Goal: Information Seeking & Learning: Compare options

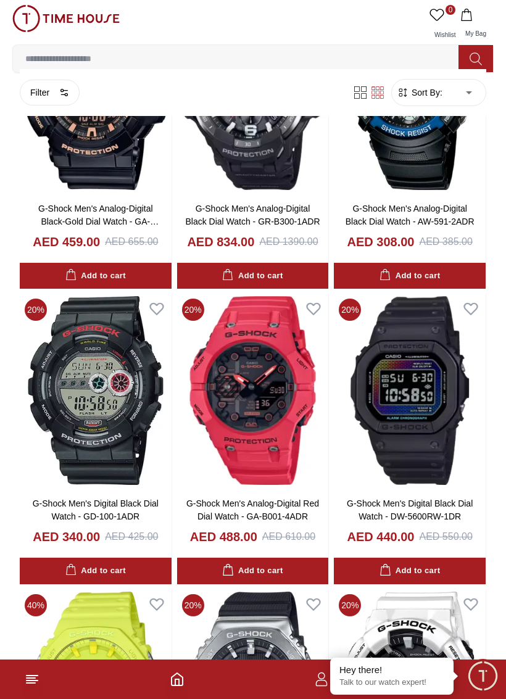
scroll to position [2106, 0]
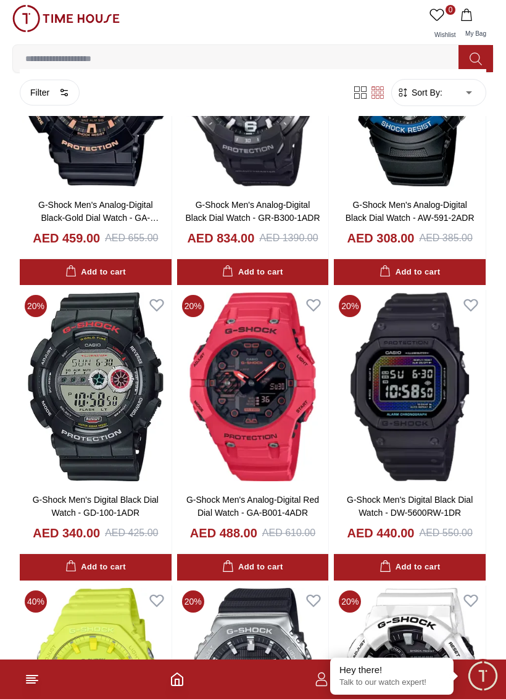
click at [38, 97] on button "Filter" at bounding box center [50, 93] width 60 height 26
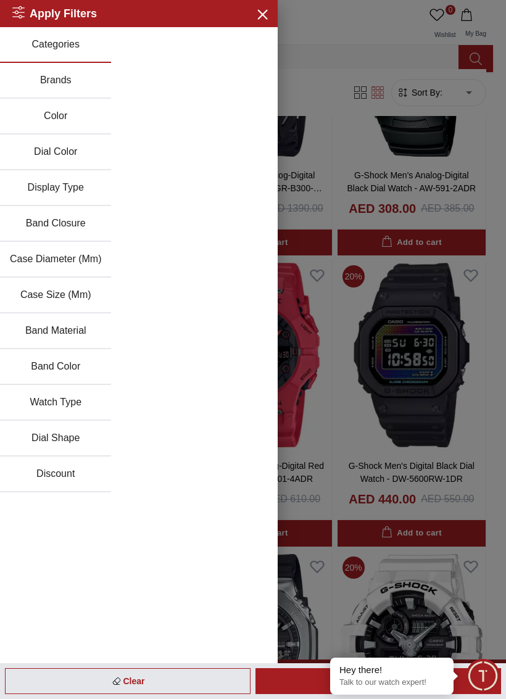
click at [260, 10] on icon "button" at bounding box center [261, 13] width 15 height 15
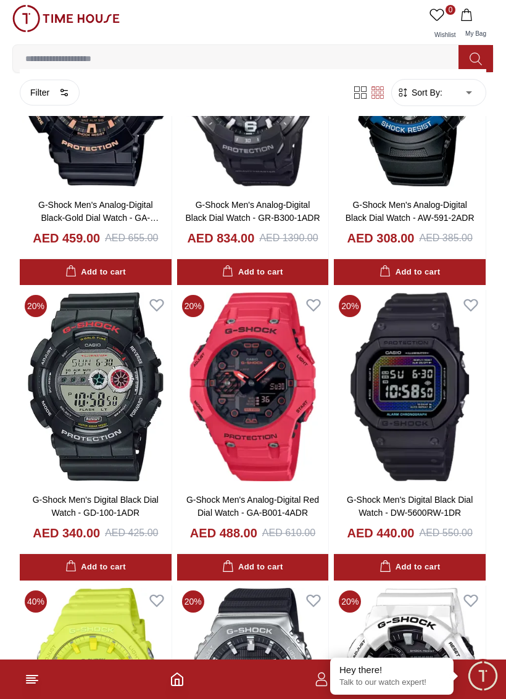
click at [463, 92] on body "100% Genuine products with International Warranty Shop From [GEOGRAPHIC_DATA] |…" at bounding box center [253, 185] width 506 height 4582
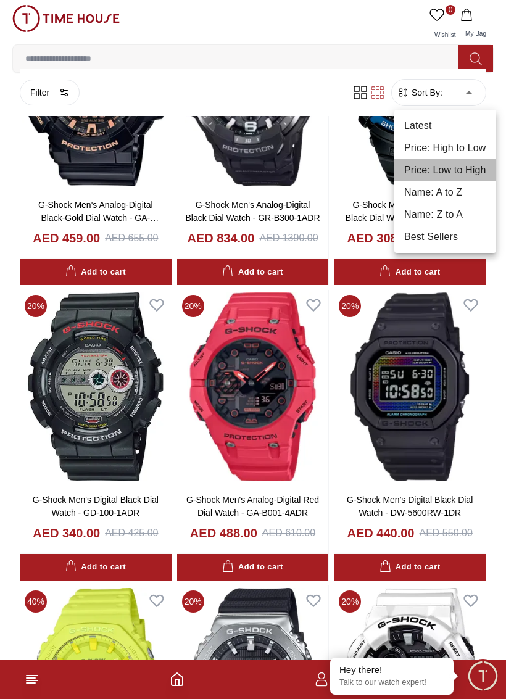
click at [477, 172] on li "Price: Low to High" at bounding box center [445, 170] width 102 height 22
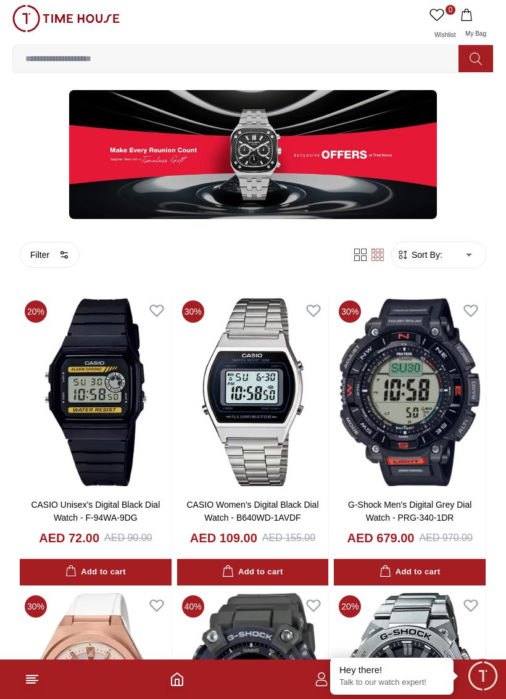
type input "*"
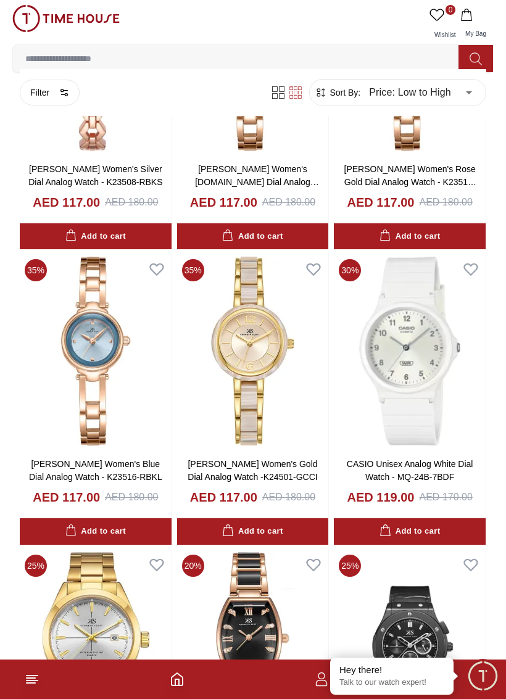
scroll to position [5358, 0]
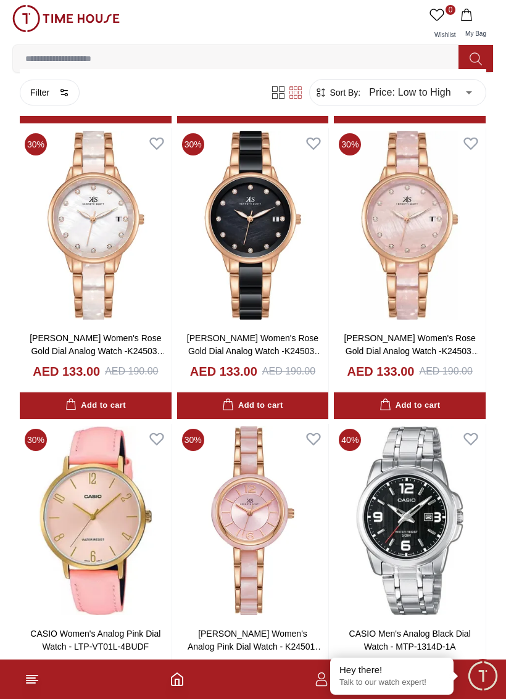
scroll to position [8446, 0]
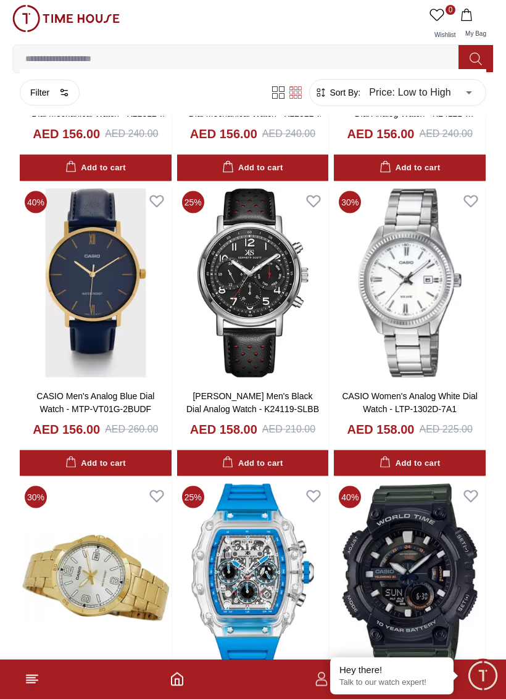
scroll to position [11583, 0]
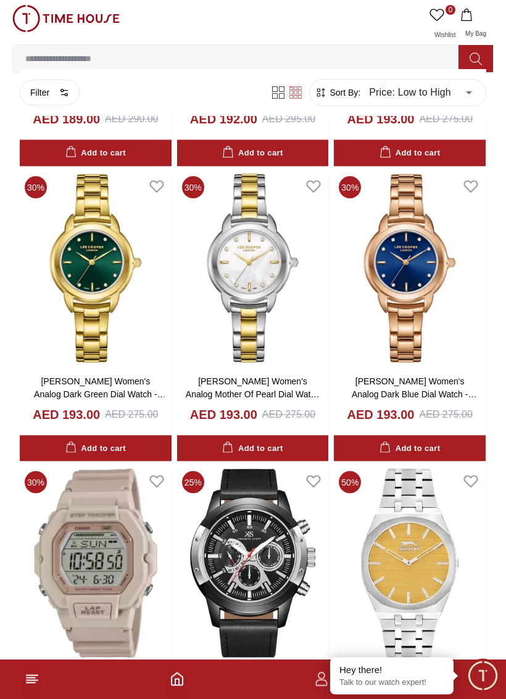
scroll to position [15195, 0]
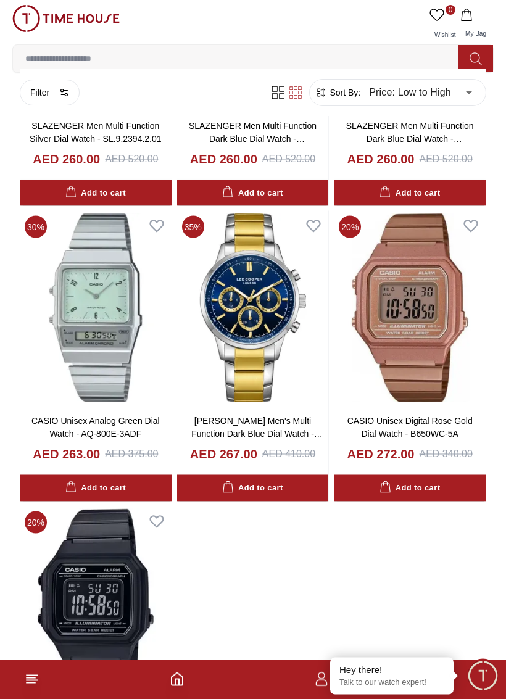
scroll to position [21355, 0]
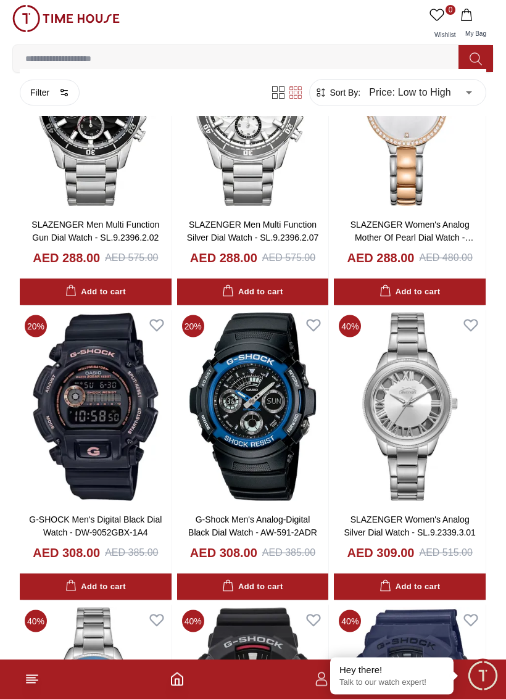
scroll to position [23098, 0]
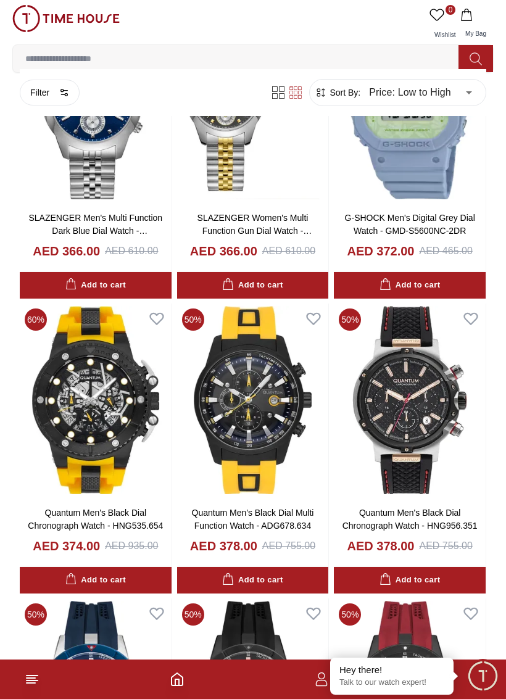
scroll to position [26282, 0]
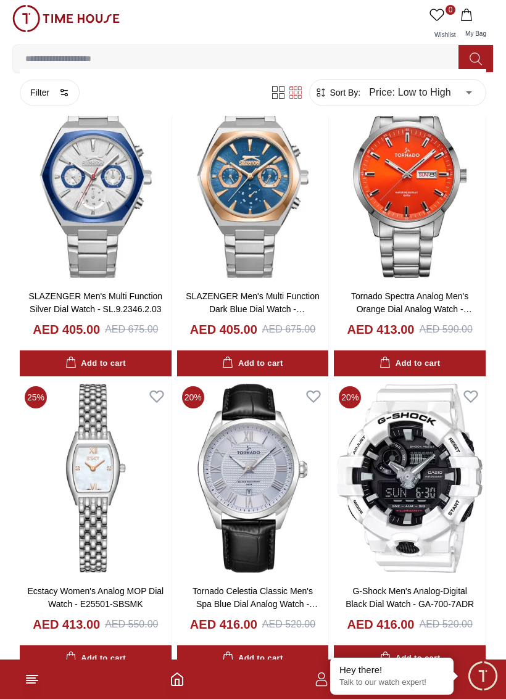
scroll to position [28272, 0]
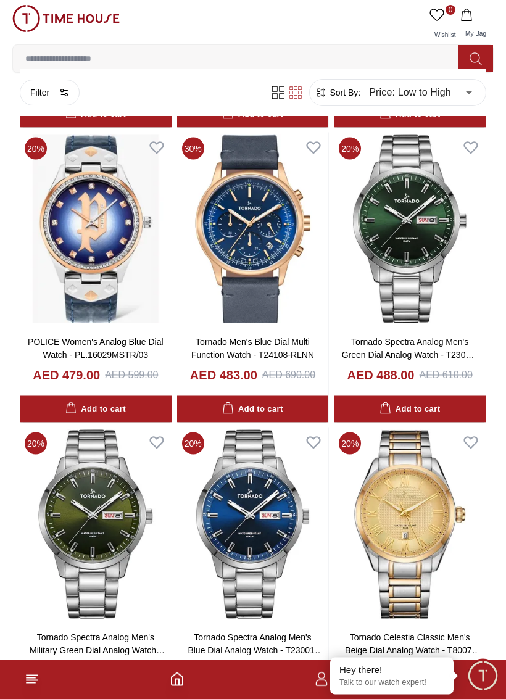
scroll to position [32966, 0]
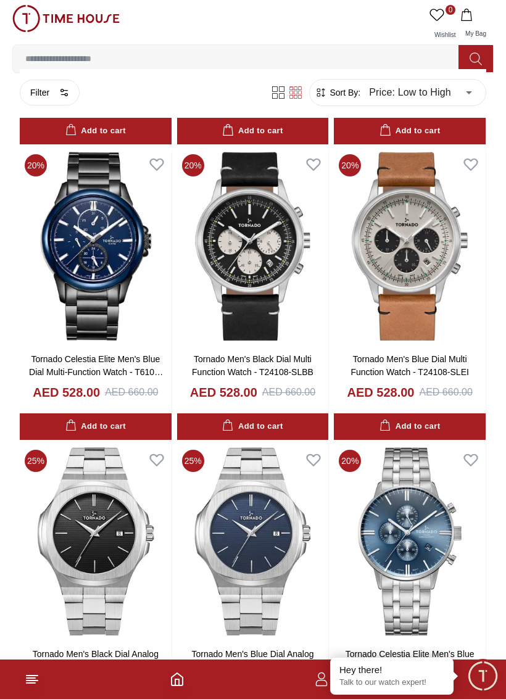
scroll to position [34783, 0]
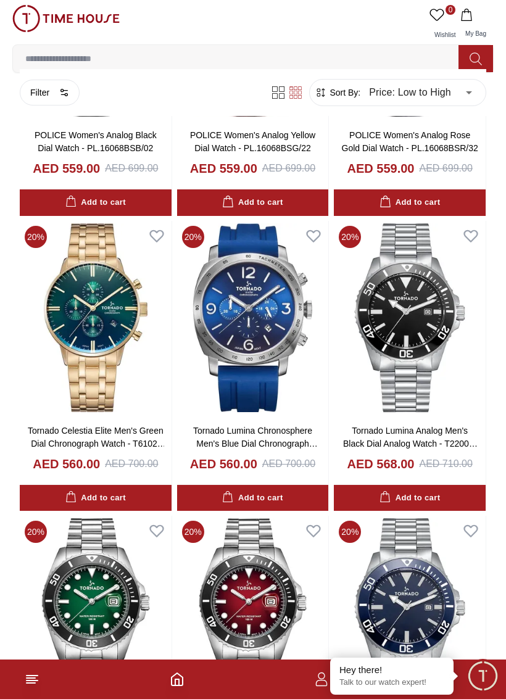
scroll to position [37043, 0]
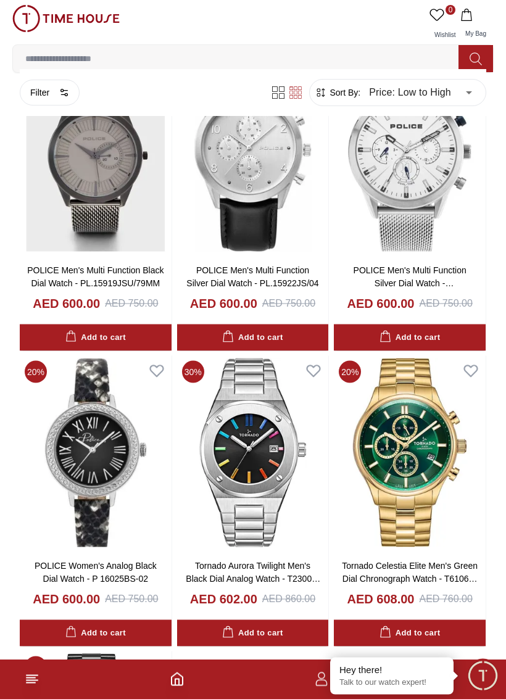
scroll to position [39276, 0]
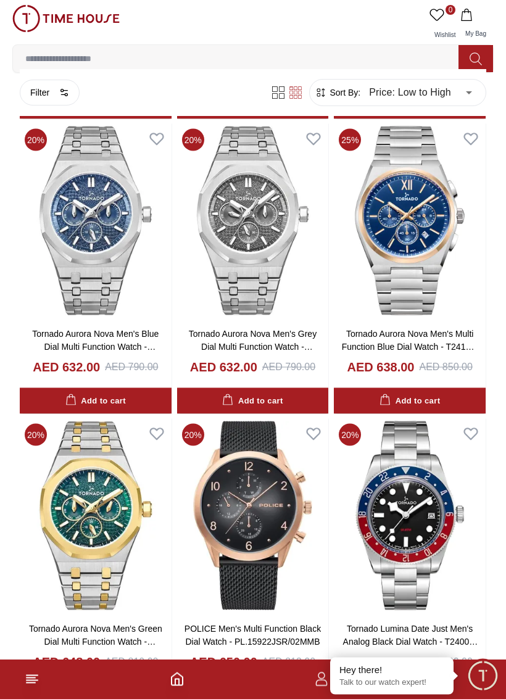
scroll to position [40771, 0]
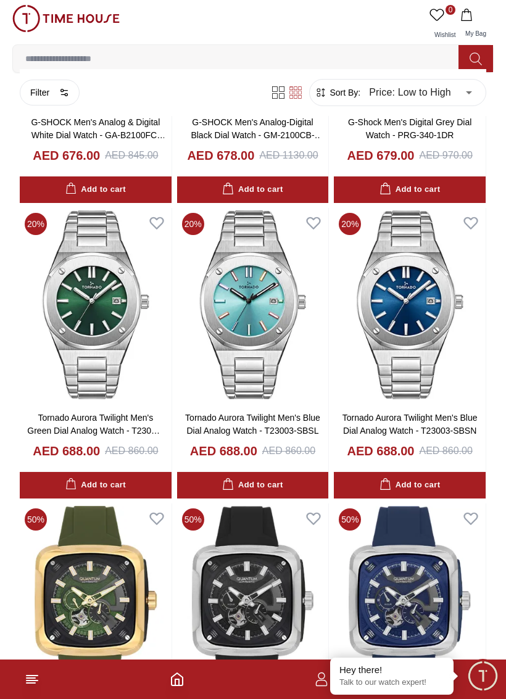
scroll to position [42853, 0]
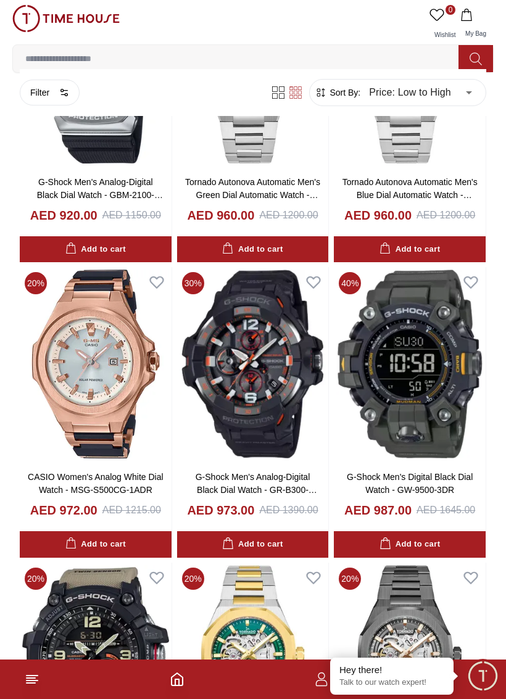
scroll to position [46238, 0]
